Goal: Check status: Check status

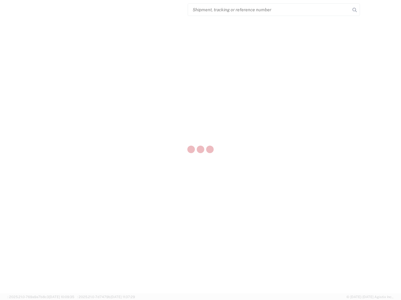
select select "US"
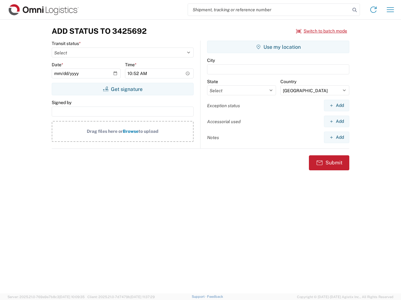
click at [269, 10] on input "search" at bounding box center [269, 10] width 162 height 12
click at [354, 10] on icon at bounding box center [354, 10] width 9 height 9
click at [373, 10] on icon at bounding box center [373, 10] width 10 height 10
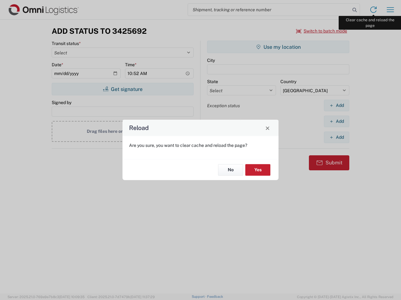
click at [390, 10] on div "Reload Are you sure, you want to clear cache and reload the page? No Yes" at bounding box center [200, 150] width 401 height 300
click at [321, 31] on div "Reload Are you sure, you want to clear cache and reload the page? No Yes" at bounding box center [200, 150] width 401 height 300
click at [122, 89] on div "Reload Are you sure, you want to clear cache and reload the page? No Yes" at bounding box center [200, 150] width 401 height 300
click at [278, 47] on div "Reload Are you sure, you want to clear cache and reload the page? No Yes" at bounding box center [200, 150] width 401 height 300
click at [336, 105] on div "Reload Are you sure, you want to clear cache and reload the page? No Yes" at bounding box center [200, 150] width 401 height 300
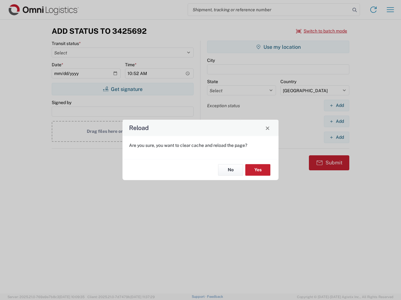
click at [336, 121] on div "Reload Are you sure, you want to clear cache and reload the page? No Yes" at bounding box center [200, 150] width 401 height 300
click at [336, 137] on div "Reload Are you sure, you want to clear cache and reload the page? No Yes" at bounding box center [200, 150] width 401 height 300
